Goal: Understand process/instructions: Learn how to perform a task or action

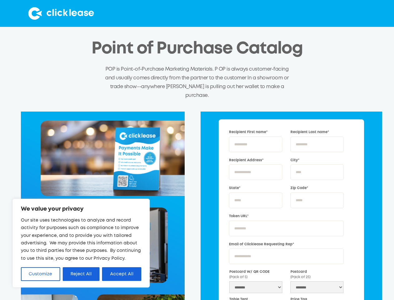
click at [197, 150] on div "Recipient First name* Recipient Last name* Recipient Address* City* State* Zip …" at bounding box center [197, 262] width 371 height 302
click at [41, 274] on button "Customize" at bounding box center [40, 274] width 39 height 14
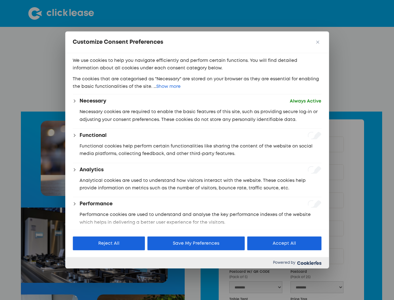
click at [81, 274] on div at bounding box center [197, 150] width 394 height 300
click at [122, 72] on p "We use cookies to help you navigate efficiently and perform certain functions. …" at bounding box center [197, 64] width 249 height 15
click at [60, 13] on div at bounding box center [197, 150] width 394 height 300
